Goal: Task Accomplishment & Management: Use online tool/utility

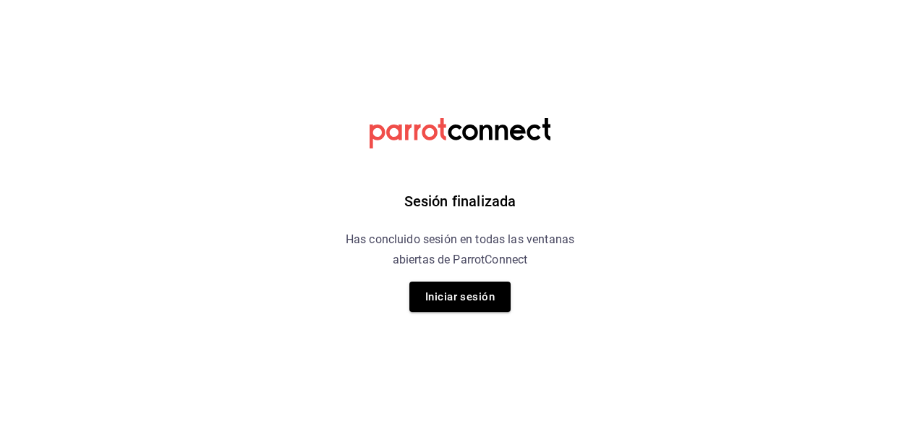
click at [115, 0] on html "Sesión finalizada Has concluido sesión en todas las ventanas abiertas de Parrot…" at bounding box center [460, 0] width 920 height 0
click at [448, 292] on button "Iniciar sesión" at bounding box center [460, 296] width 101 height 30
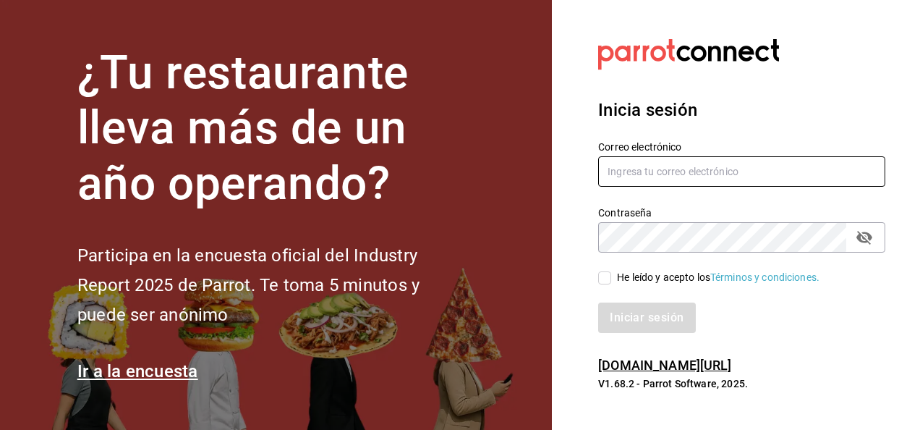
type input "[EMAIL_ADDRESS][DOMAIN_NAME]"
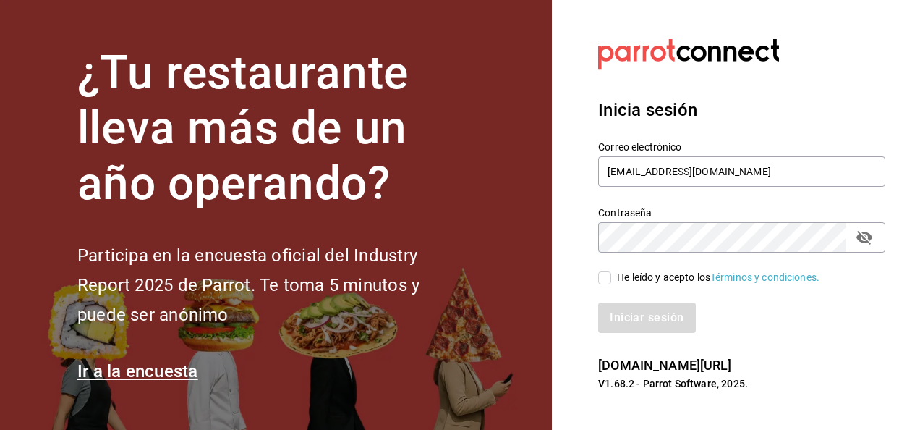
click at [607, 278] on input "He leído y acepto los Términos y condiciones." at bounding box center [604, 277] width 13 height 13
checkbox input "true"
click at [619, 310] on button "Iniciar sesión" at bounding box center [647, 317] width 98 height 30
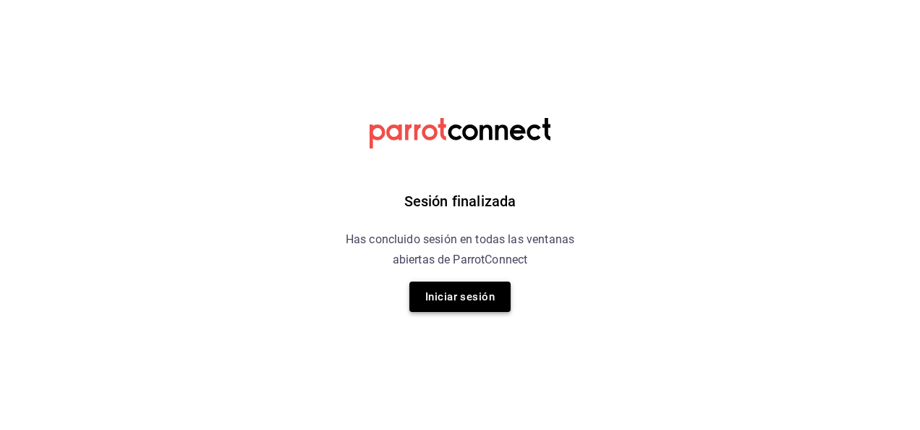
click at [449, 304] on button "Iniciar sesión" at bounding box center [460, 296] width 101 height 30
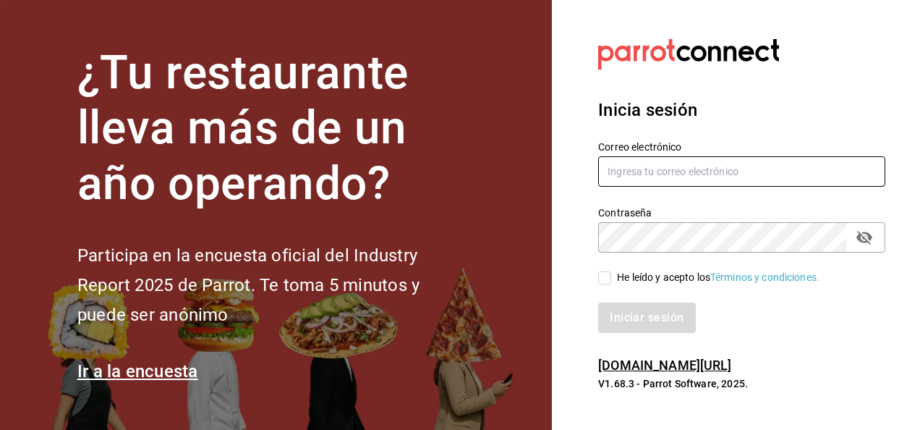
type input "mochomos.mitikah@grupocosteno.com"
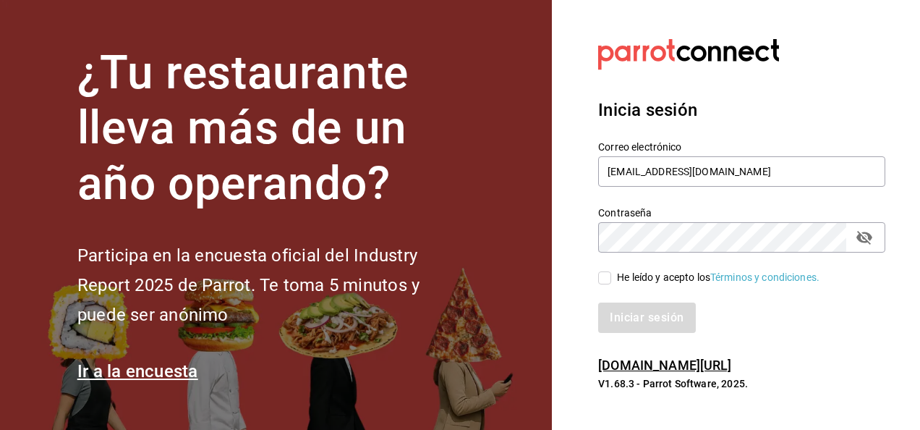
click at [611, 276] on input "He leído y acepto los Términos y condiciones." at bounding box center [604, 277] width 13 height 13
checkbox input "true"
click at [628, 311] on button "Iniciar sesión" at bounding box center [647, 317] width 98 height 30
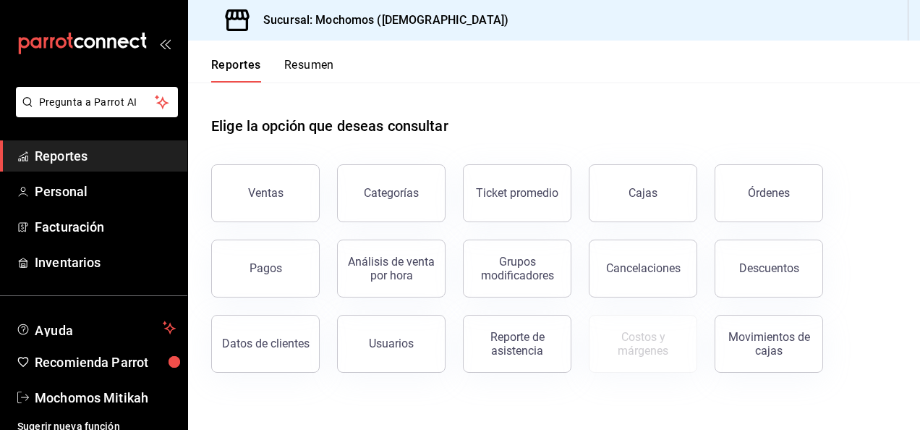
click at [129, 157] on span "Reportes" at bounding box center [105, 156] width 141 height 20
click at [268, 183] on button "Ventas" at bounding box center [265, 193] width 109 height 58
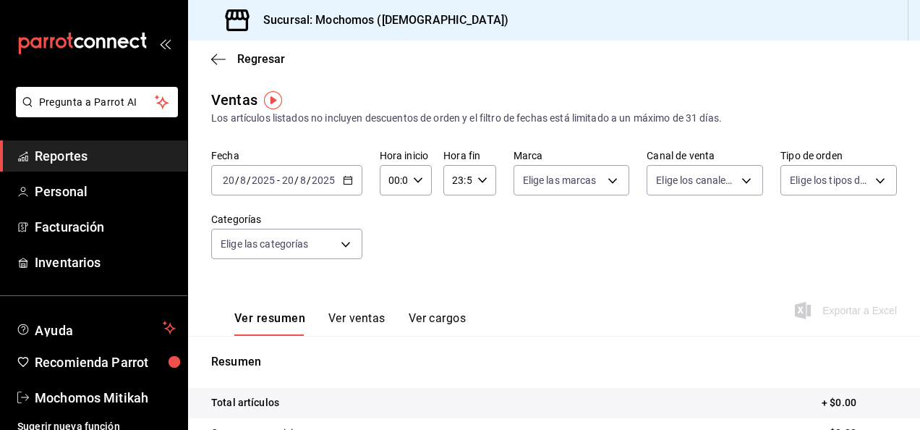
click at [347, 185] on icon "button" at bounding box center [348, 180] width 10 height 10
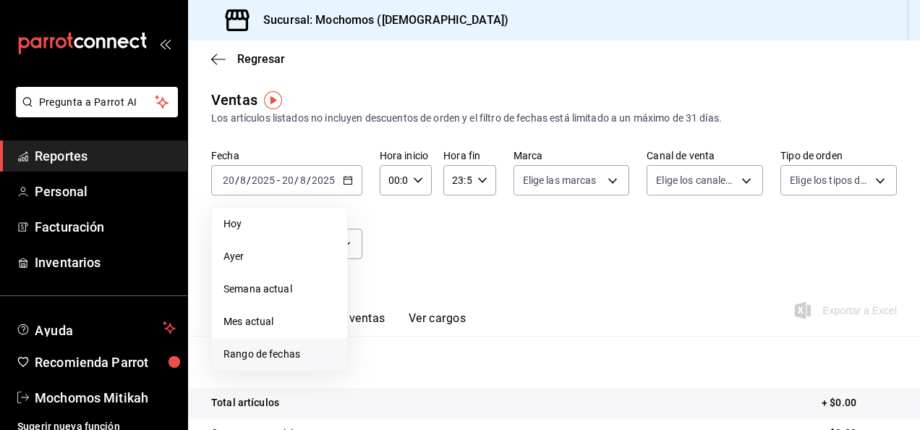
click at [263, 348] on span "Rango de fechas" at bounding box center [280, 354] width 112 height 15
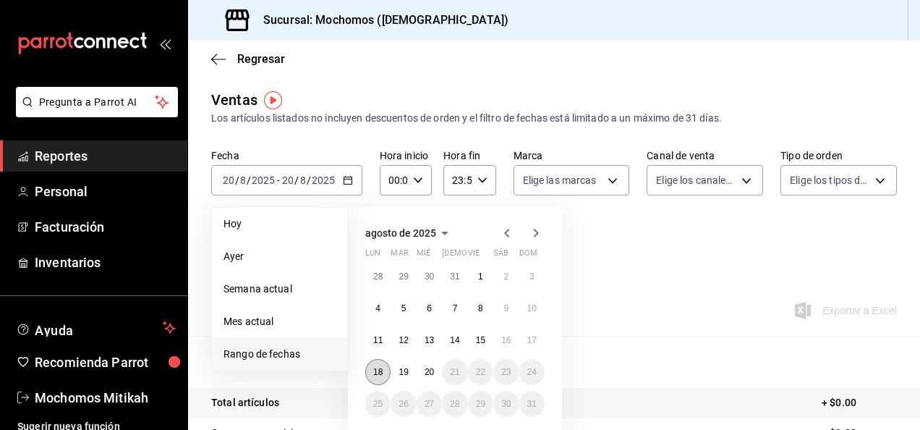
click at [376, 370] on abbr "18" at bounding box center [377, 372] width 9 height 10
click at [435, 373] on button "20" at bounding box center [429, 372] width 25 height 26
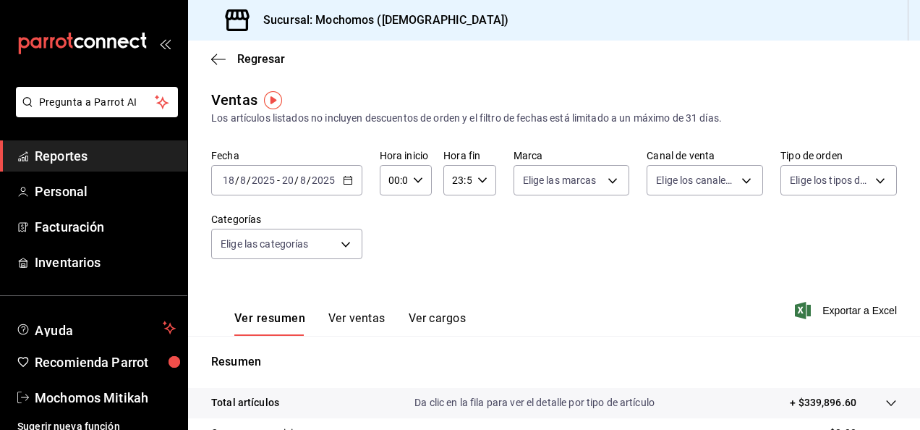
click at [418, 182] on icon "button" at bounding box center [418, 180] width 10 height 10
click at [391, 243] on button "01" at bounding box center [391, 251] width 20 height 29
type input "01:00"
click at [391, 243] on span "05" at bounding box center [391, 246] width 3 height 12
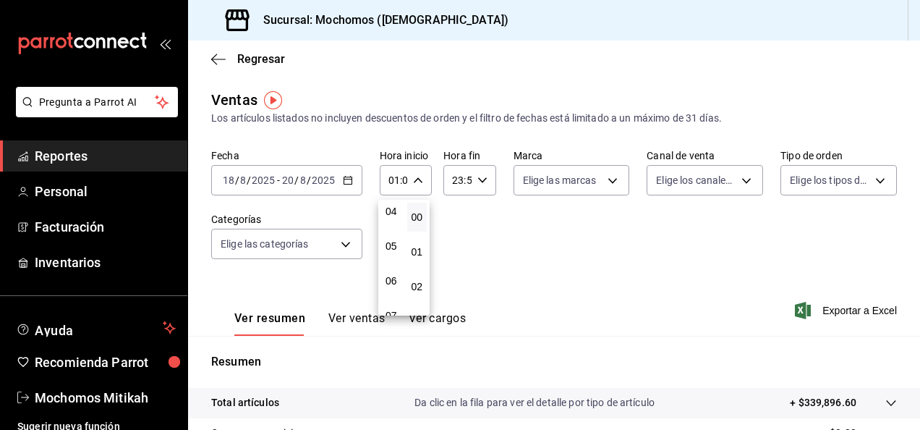
type input "05:00"
click at [473, 181] on div at bounding box center [460, 215] width 920 height 430
click at [478, 181] on \(Stroke\) "button" at bounding box center [482, 179] width 9 height 5
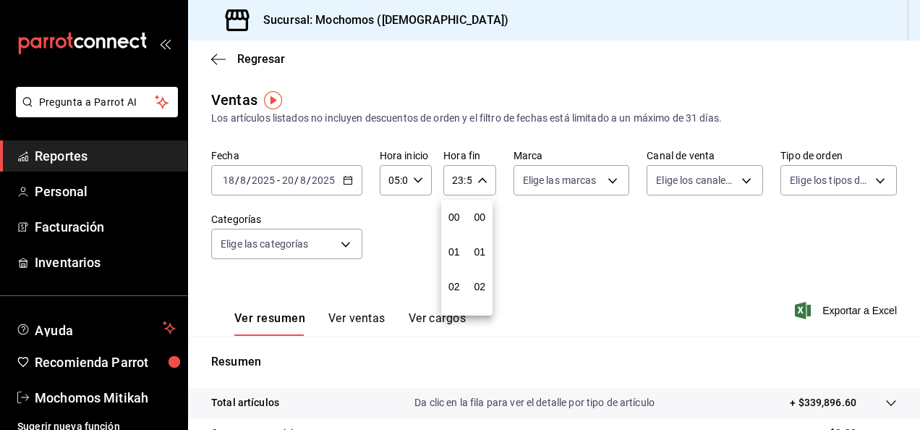
scroll to position [1968, 0]
click at [449, 222] on button "21" at bounding box center [454, 228] width 20 height 29
type input "21:59"
click at [453, 222] on span "05" at bounding box center [454, 217] width 3 height 12
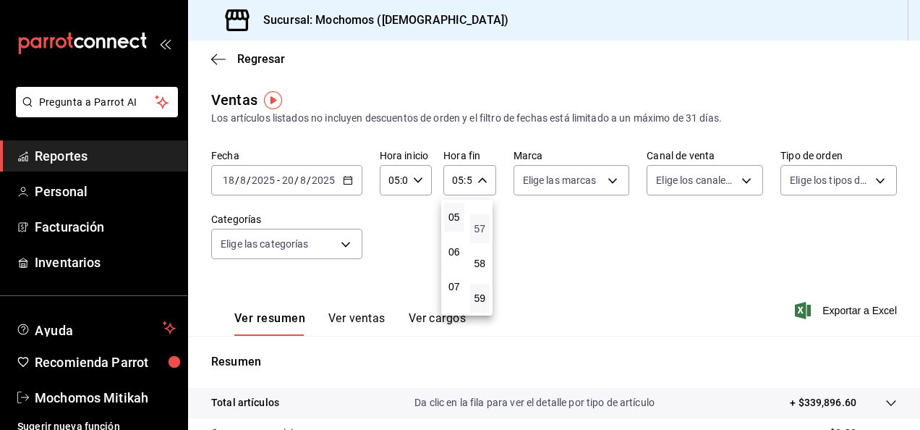
click at [479, 223] on span "57" at bounding box center [480, 229] width 3 height 12
type input "05:57"
click at [475, 223] on button "00" at bounding box center [480, 217] width 20 height 29
type input "05:00"
click at [590, 236] on div at bounding box center [460, 215] width 920 height 430
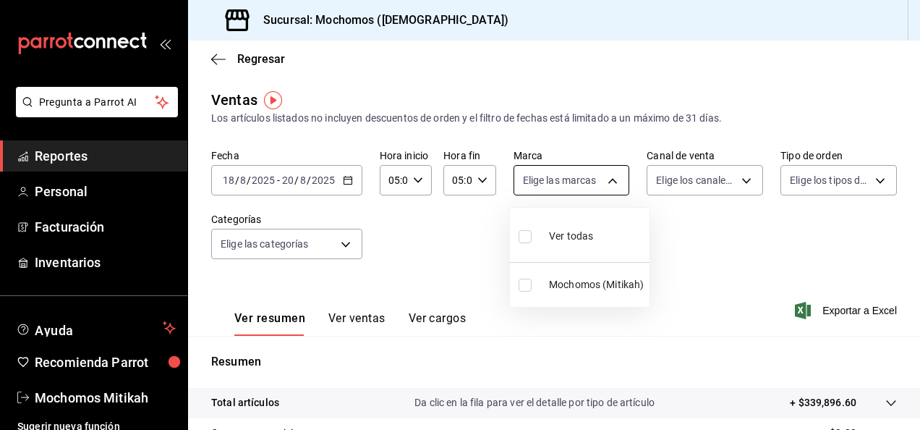
click at [611, 178] on body "Pregunta a Parrot AI Reportes Personal Facturación Inventarios Ayuda Recomienda…" at bounding box center [460, 215] width 920 height 430
click at [528, 287] on input "checkbox" at bounding box center [525, 285] width 13 height 13
checkbox input "true"
type input "d0e5f648-281b-433d-bf08-9501e0541b8c"
checkbox input "true"
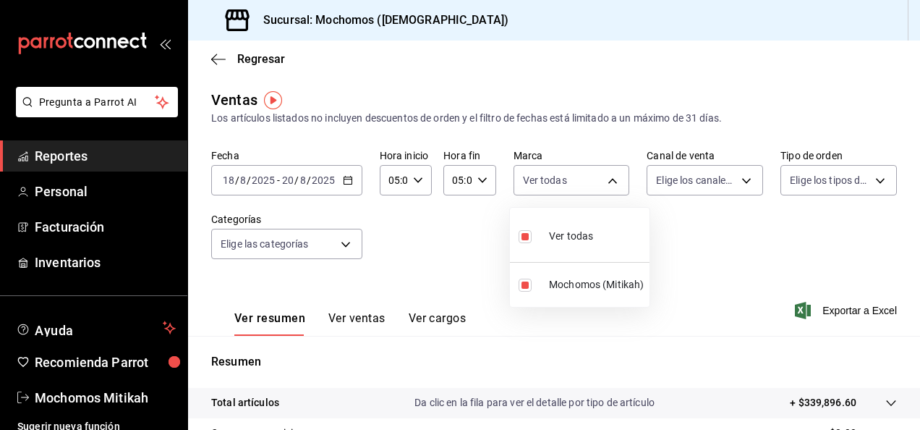
click at [699, 248] on div at bounding box center [460, 215] width 920 height 430
click at [847, 307] on span "Exportar a Excel" at bounding box center [847, 310] width 99 height 17
